Goal: Find specific page/section

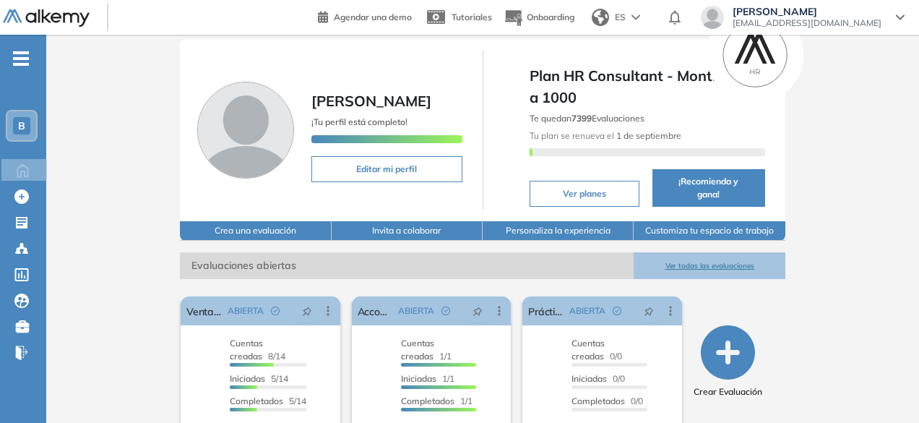
scroll to position [28, 0]
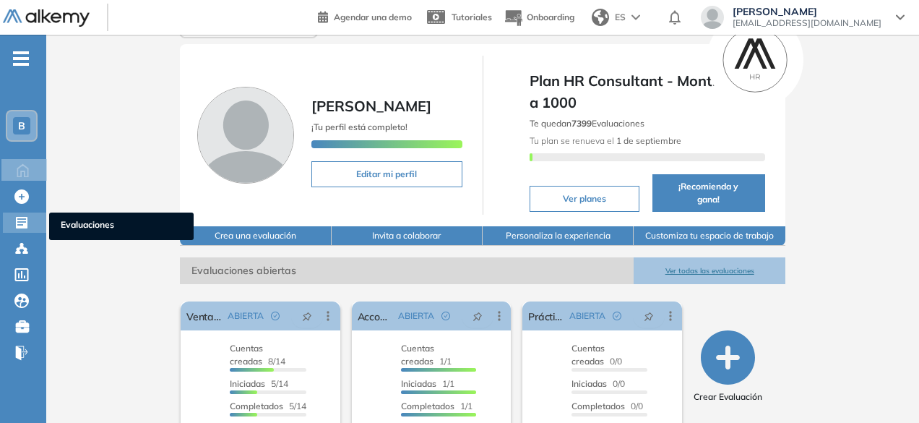
click at [91, 228] on span "Evaluaciones" at bounding box center [121, 226] width 121 height 16
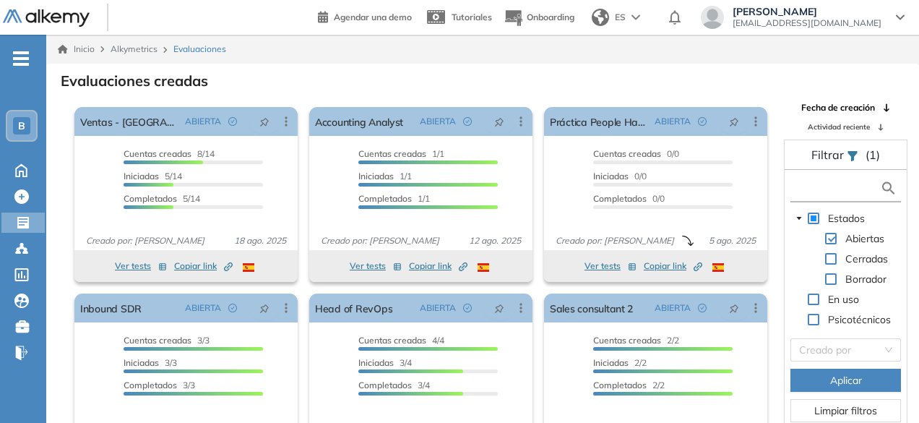
click at [826, 181] on input "text" at bounding box center [837, 188] width 86 height 15
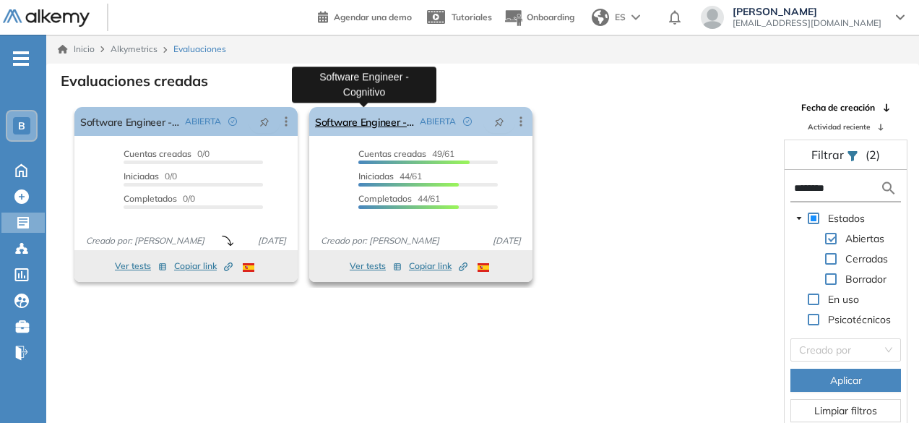
type input "********"
click at [412, 132] on link "Software Engineer - Cognitivo" at bounding box center [364, 121] width 99 height 29
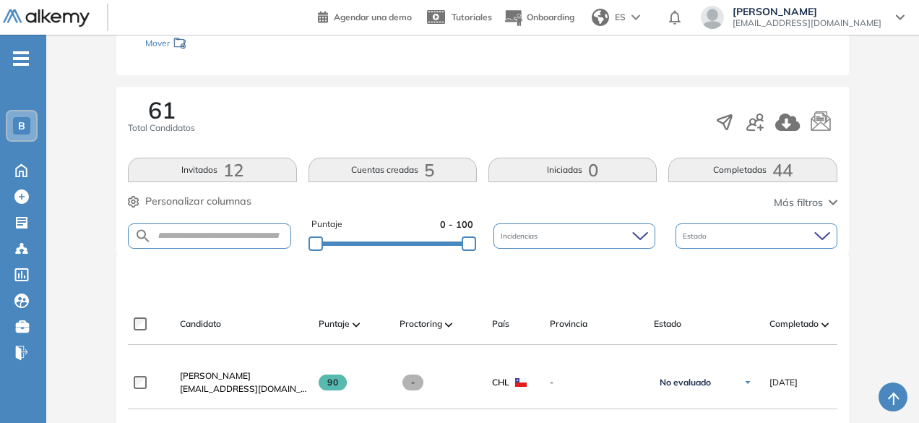
scroll to position [185, 0]
click at [219, 170] on button "Invitados 12" at bounding box center [212, 171] width 168 height 25
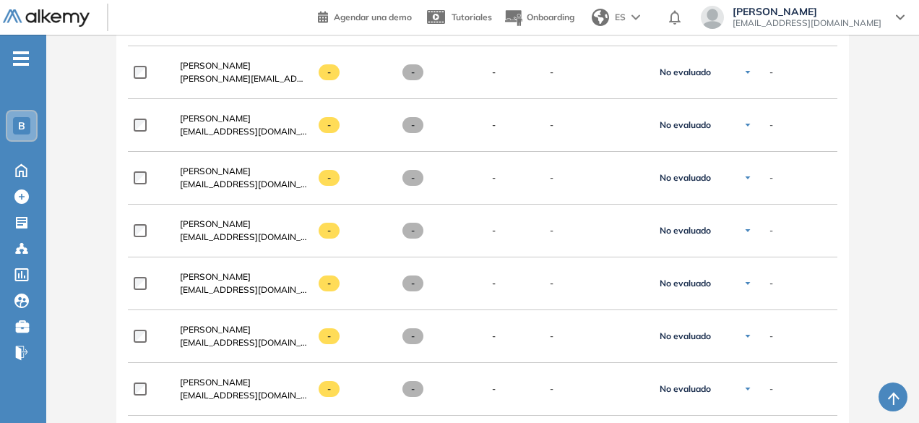
scroll to position [552, 0]
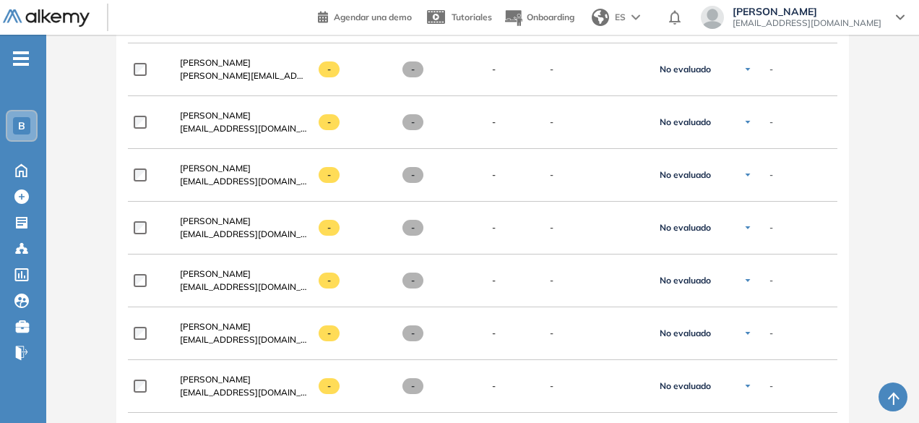
drag, startPoint x: 918, startPoint y: 187, endPoint x: 920, endPoint y: 197, distance: 10.2
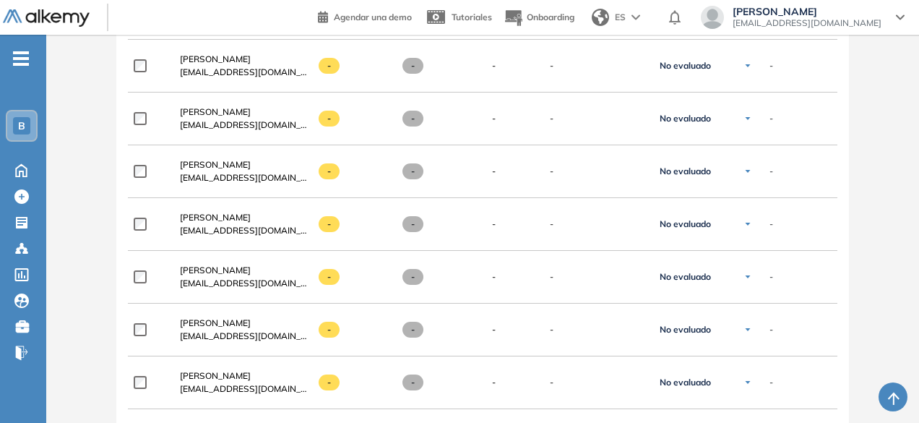
scroll to position [0, 0]
